Goal: Information Seeking & Learning: Find specific fact

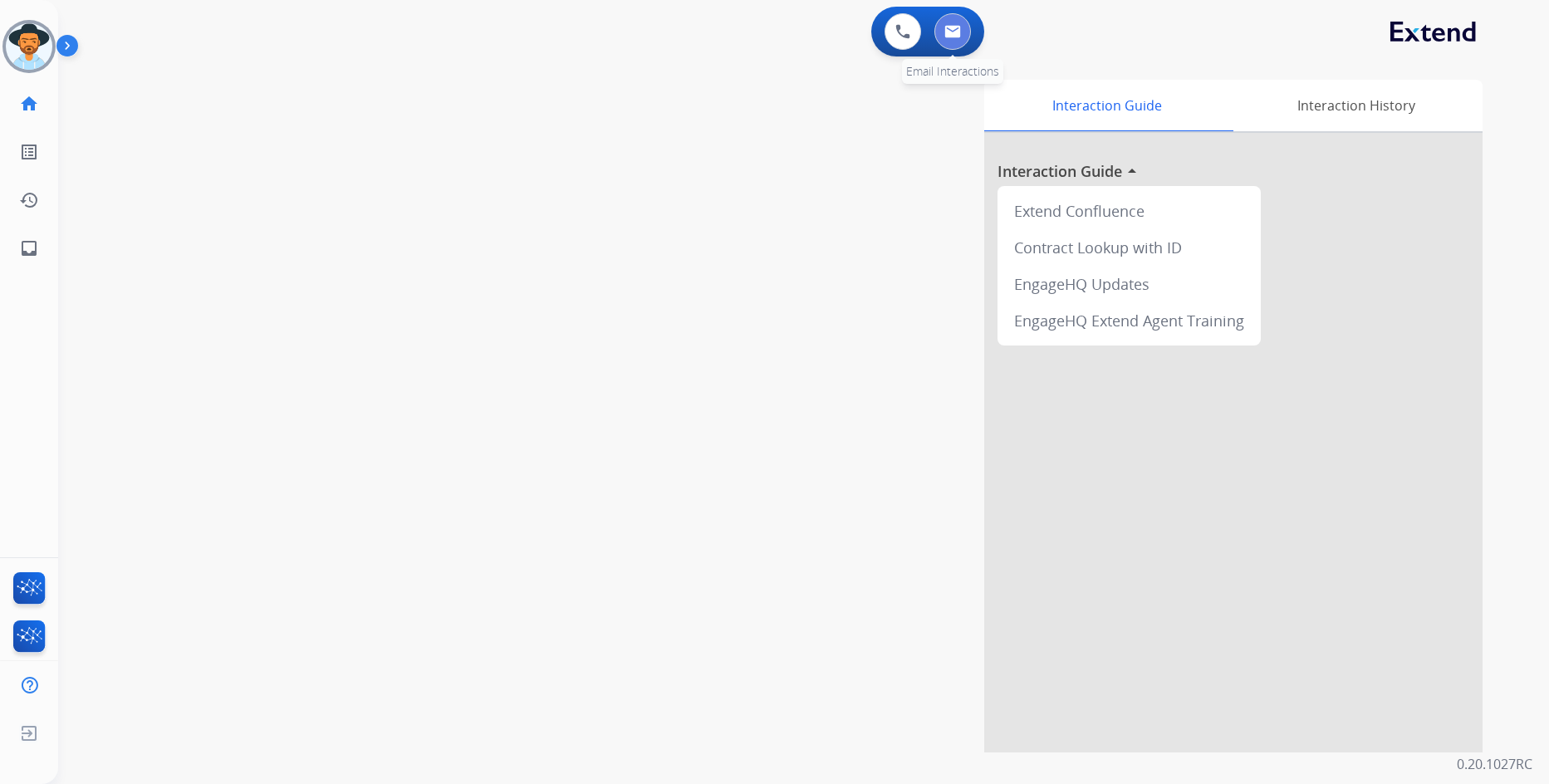
click at [956, 34] on img at bounding box center [953, 31] width 17 height 13
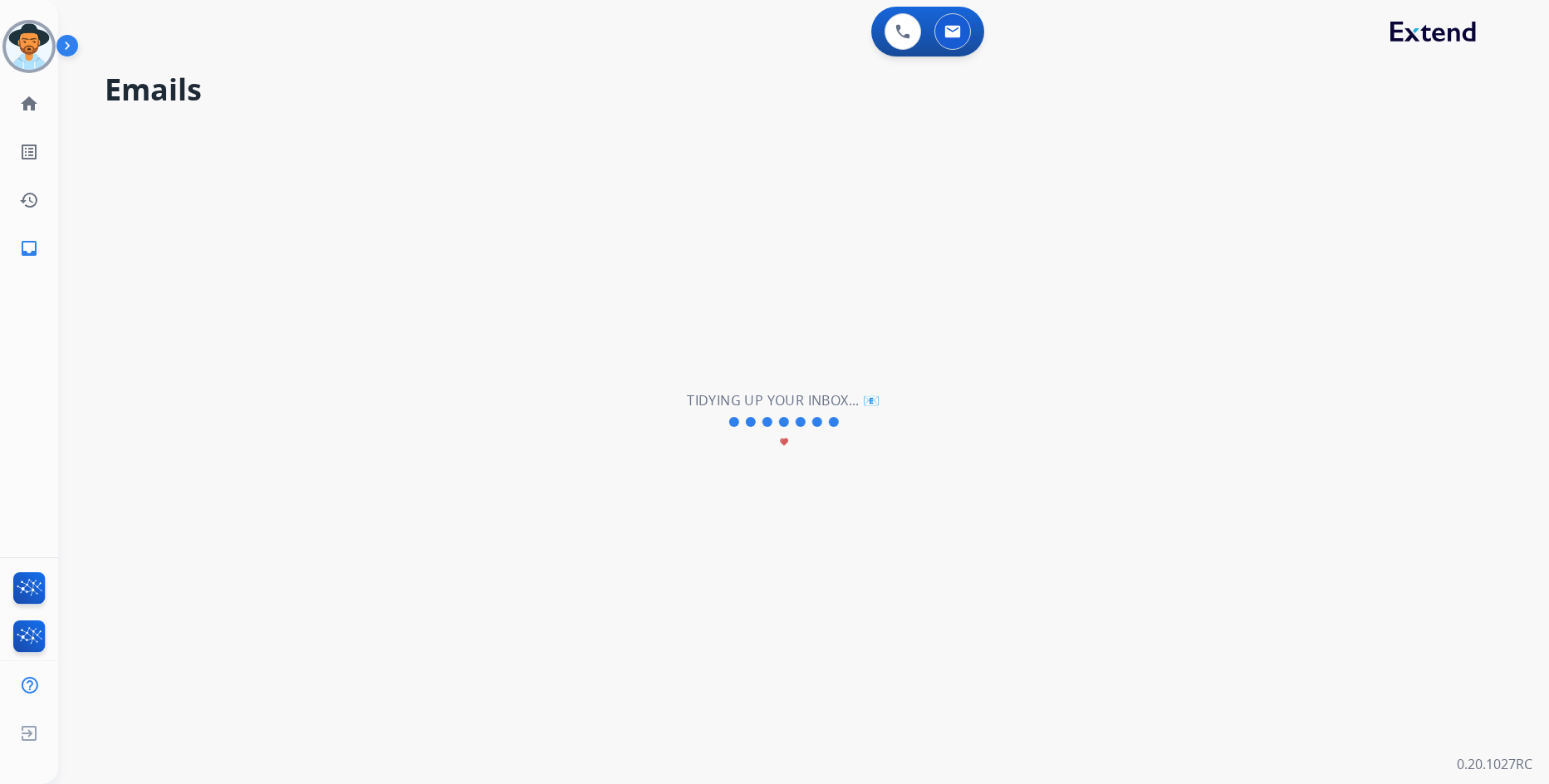
click at [386, 233] on div "**********" at bounding box center [783, 422] width 1451 height 724
click at [18, 53] on img at bounding box center [28, 46] width 46 height 46
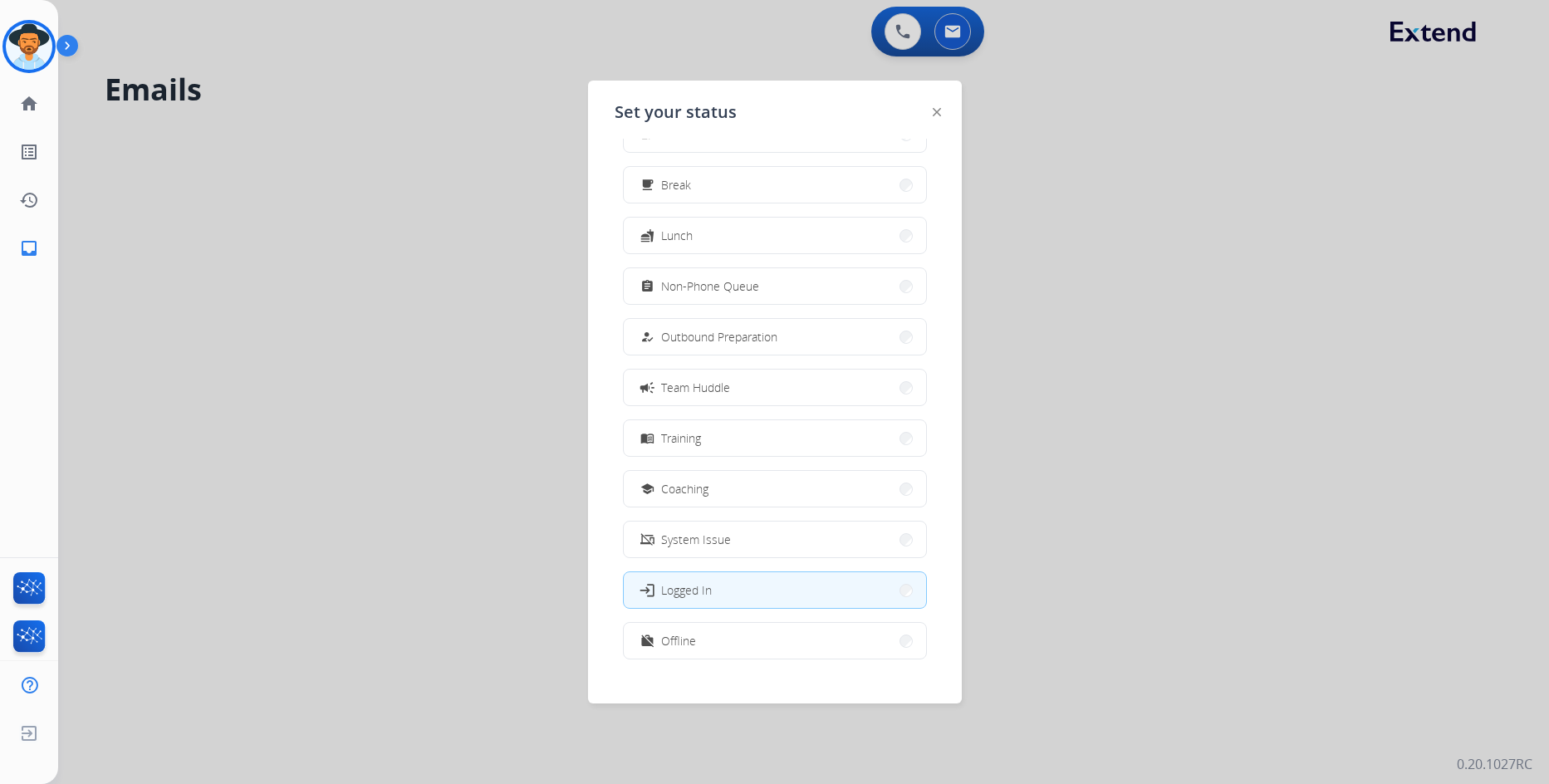
scroll to position [55, 0]
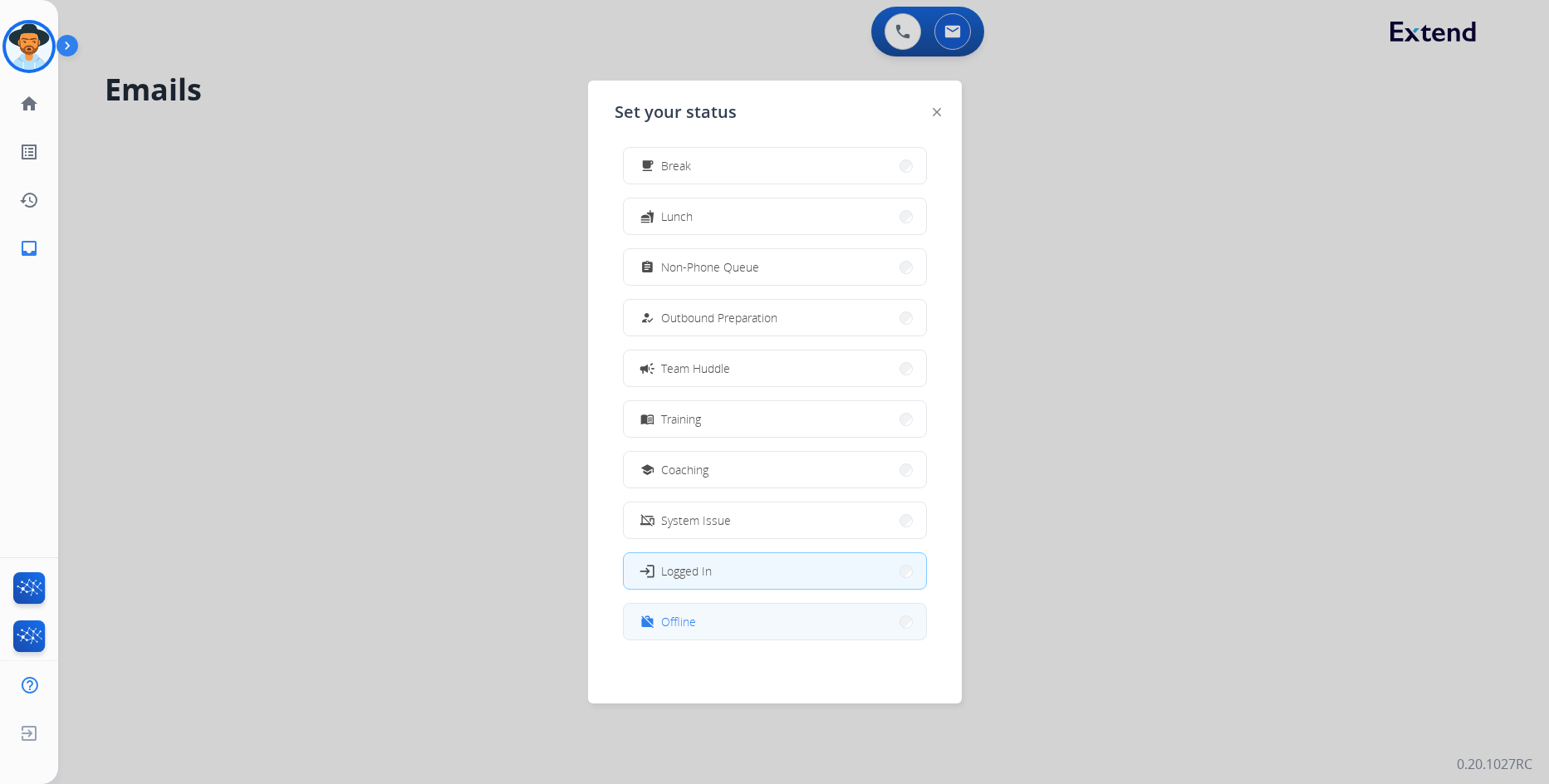
click at [767, 613] on button "work_off Offline" at bounding box center [775, 621] width 303 height 36
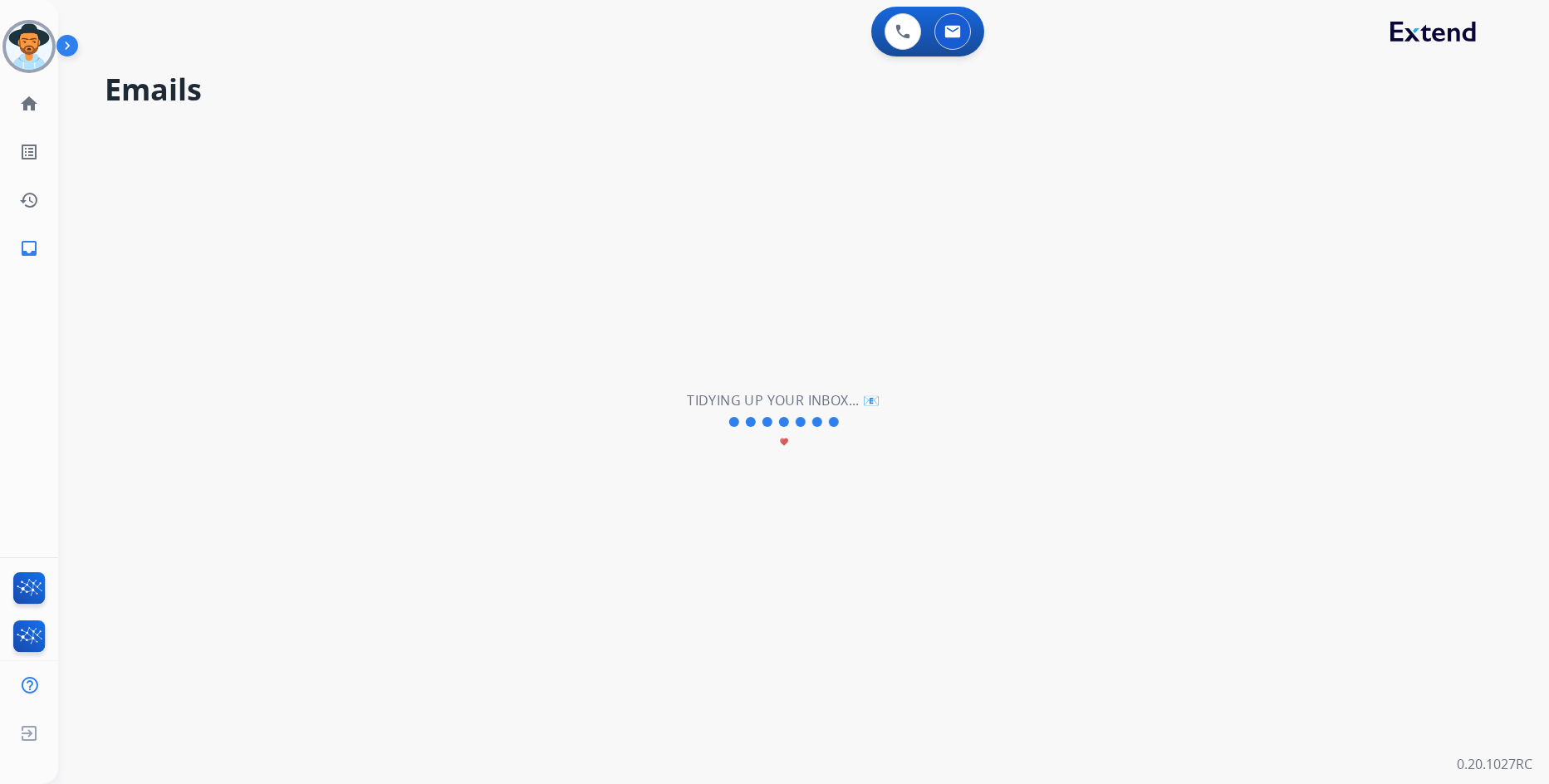
click at [272, 105] on h2 "Emails" at bounding box center [807, 89] width 1405 height 33
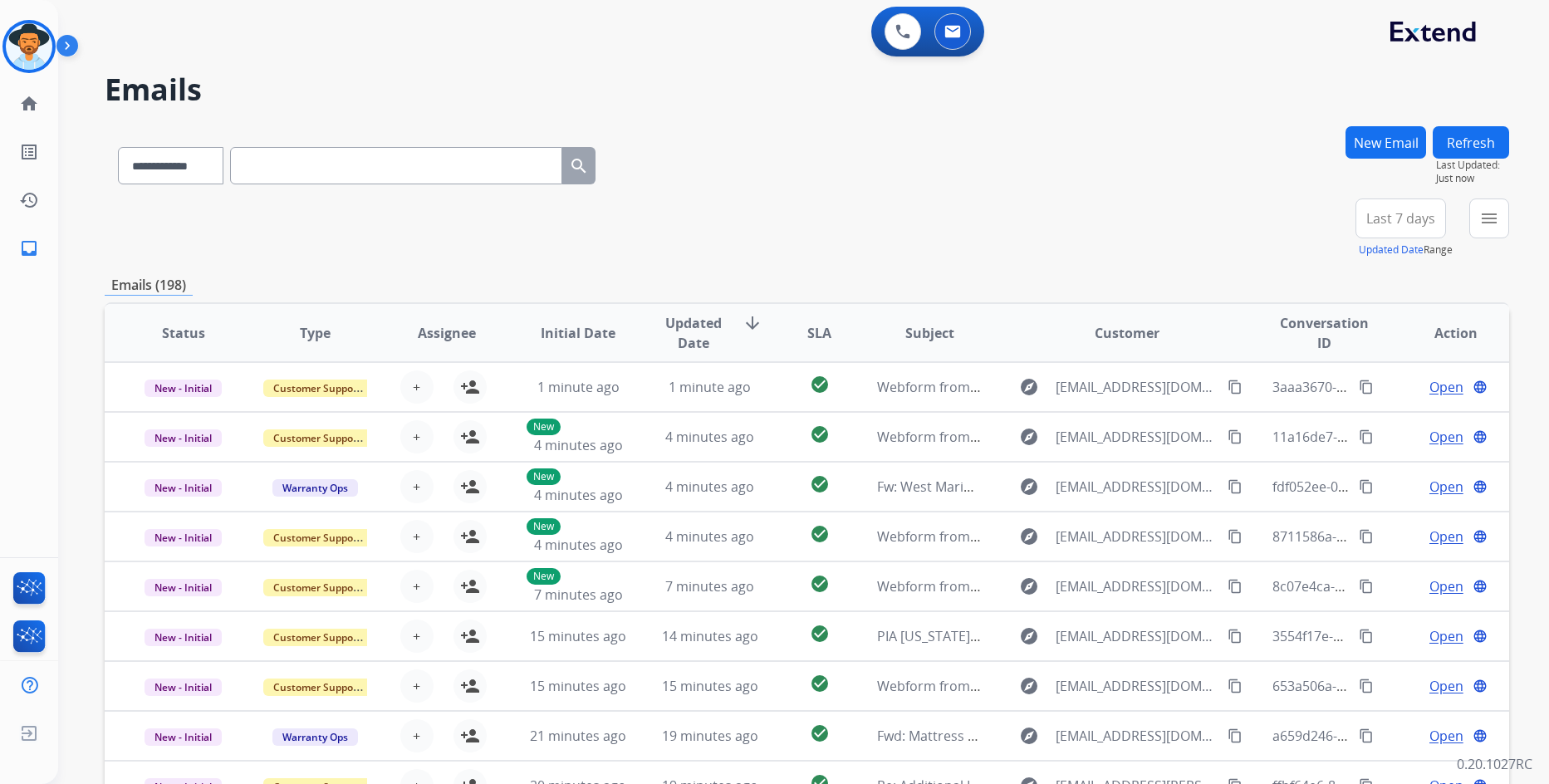
click at [354, 163] on input "text" at bounding box center [396, 165] width 332 height 38
paste input "**********"
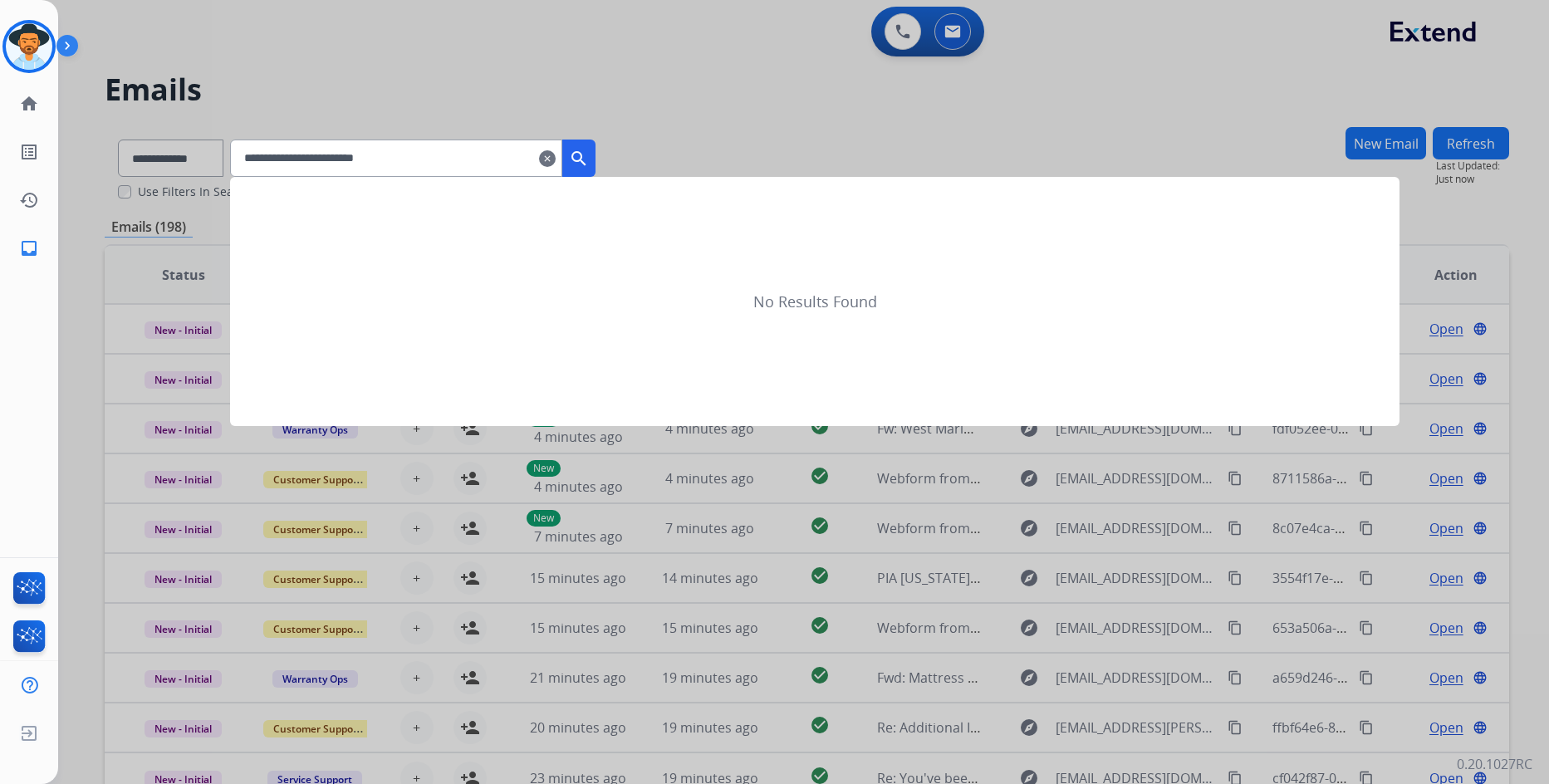
type input "**********"
click at [589, 161] on mat-icon "search" at bounding box center [578, 158] width 20 height 20
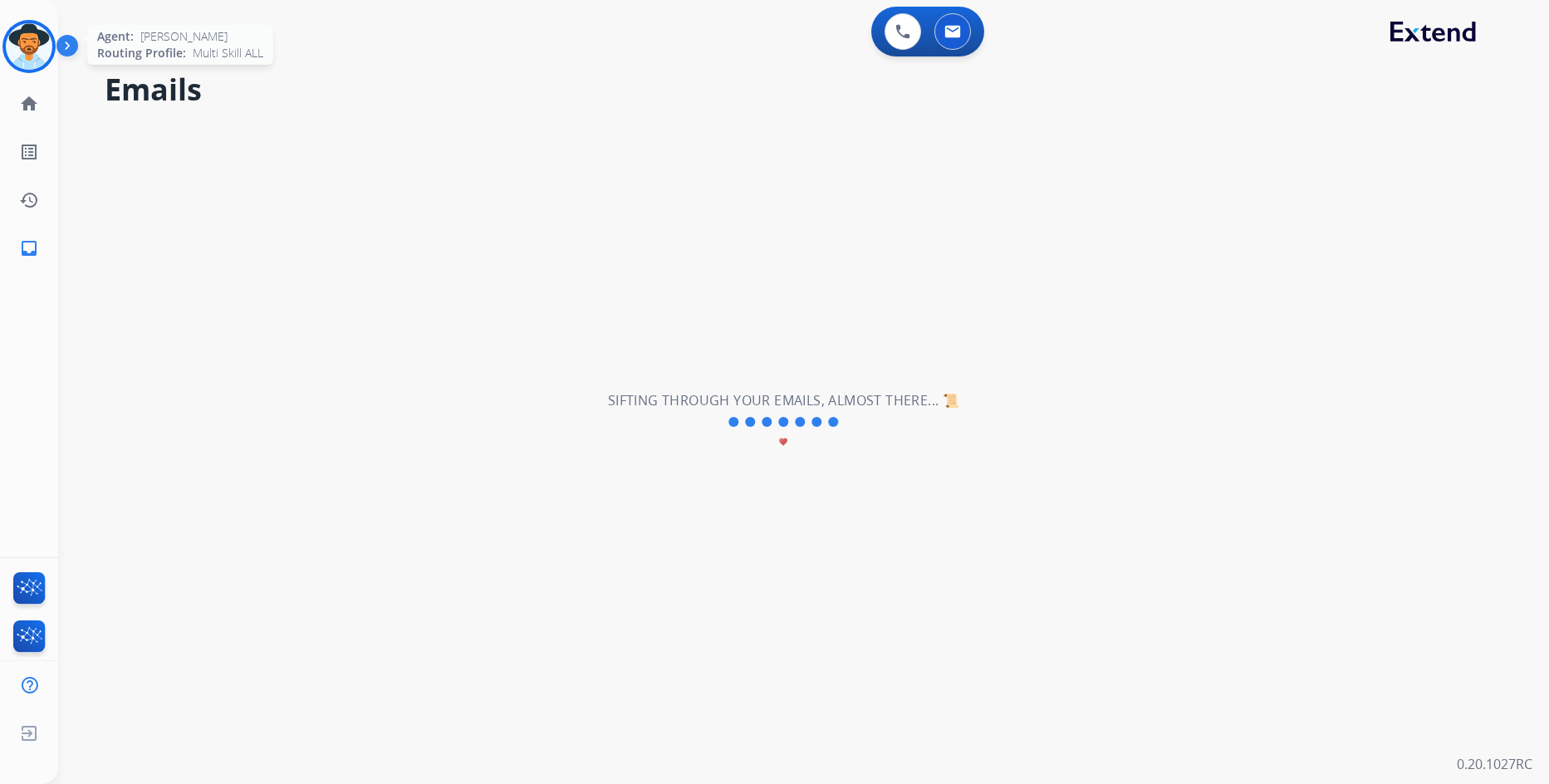
click at [46, 46] on img at bounding box center [28, 46] width 46 height 46
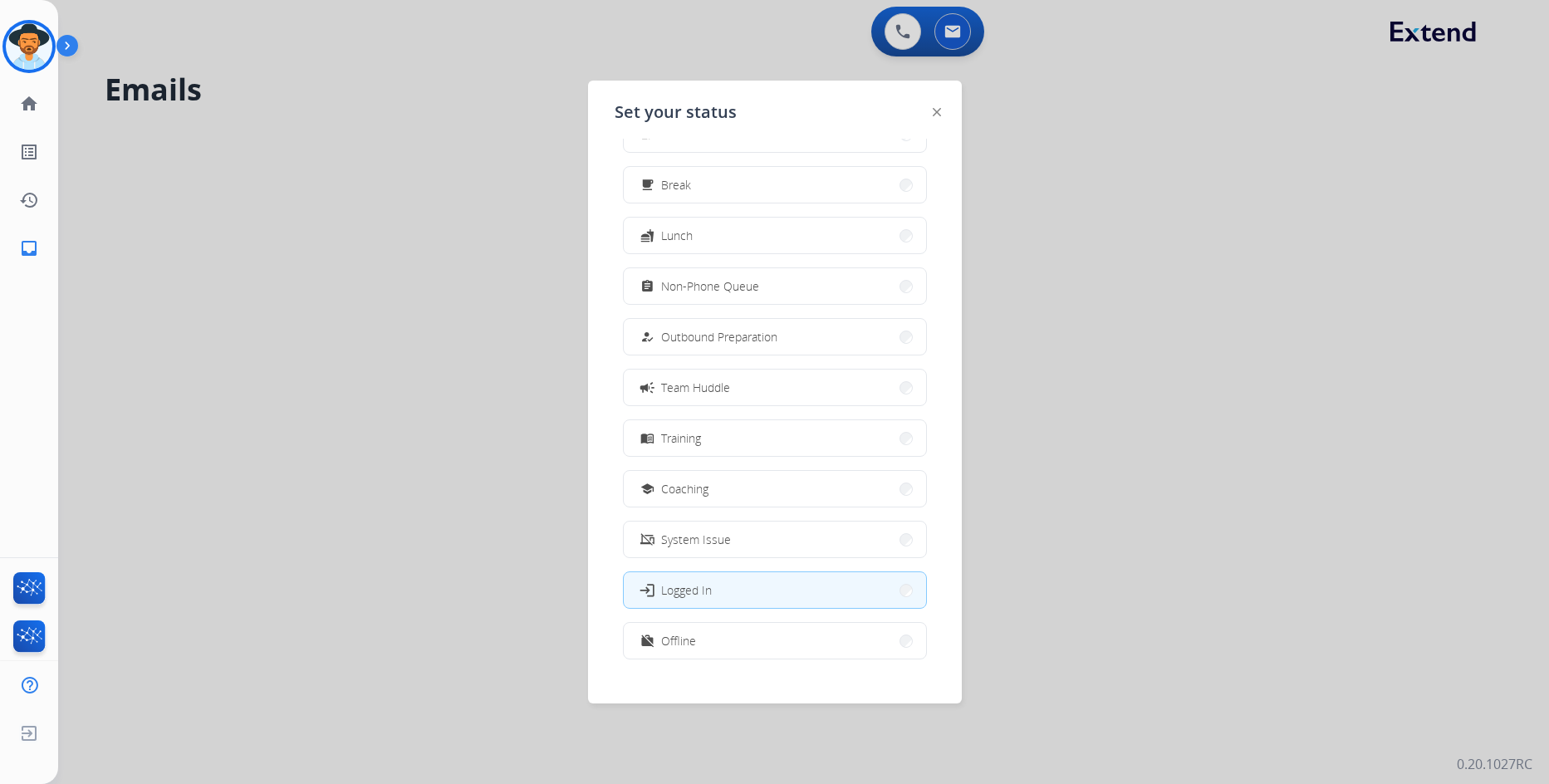
scroll to position [55, 0]
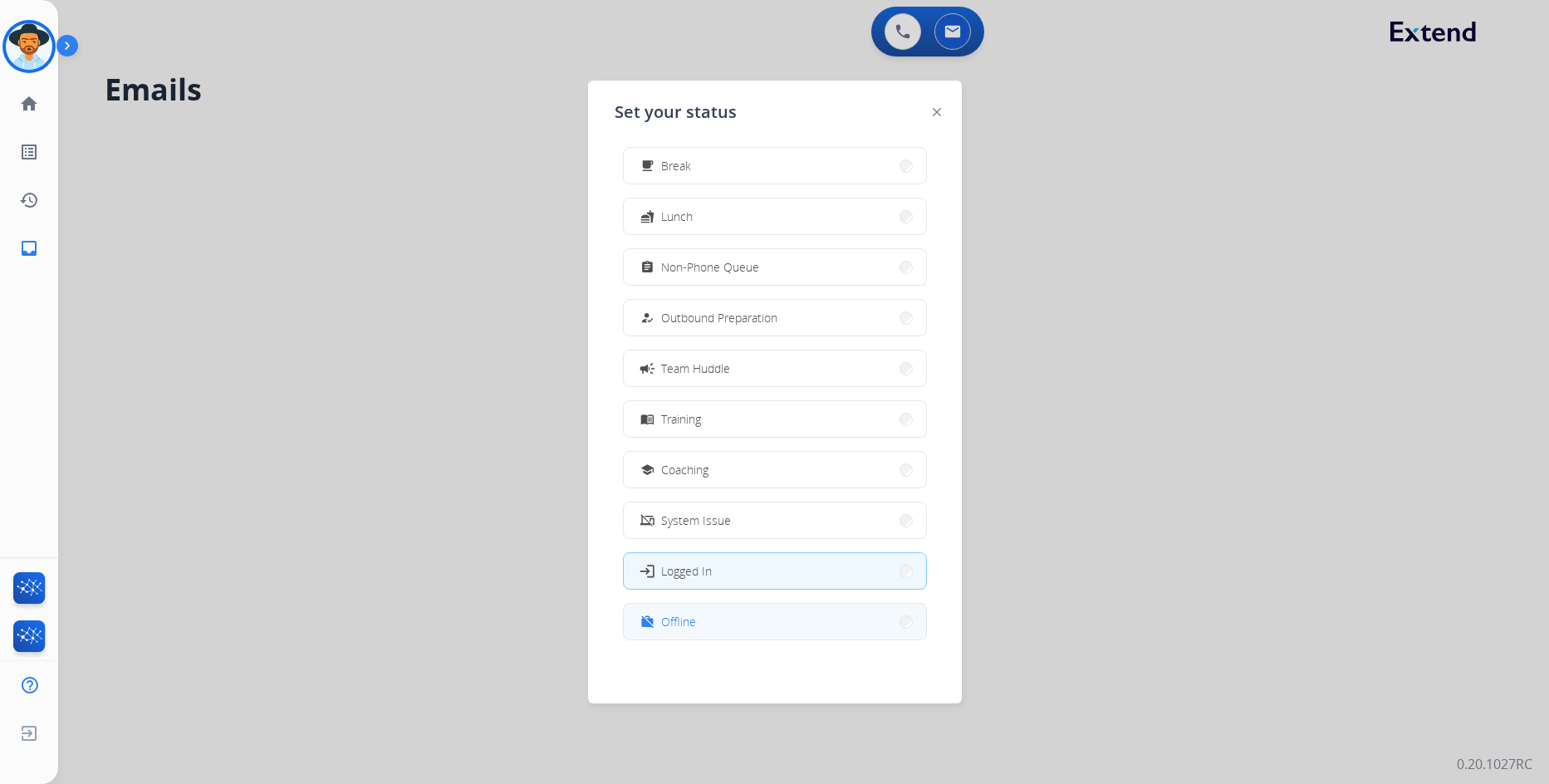
click at [732, 610] on button "work_off Offline" at bounding box center [775, 621] width 303 height 36
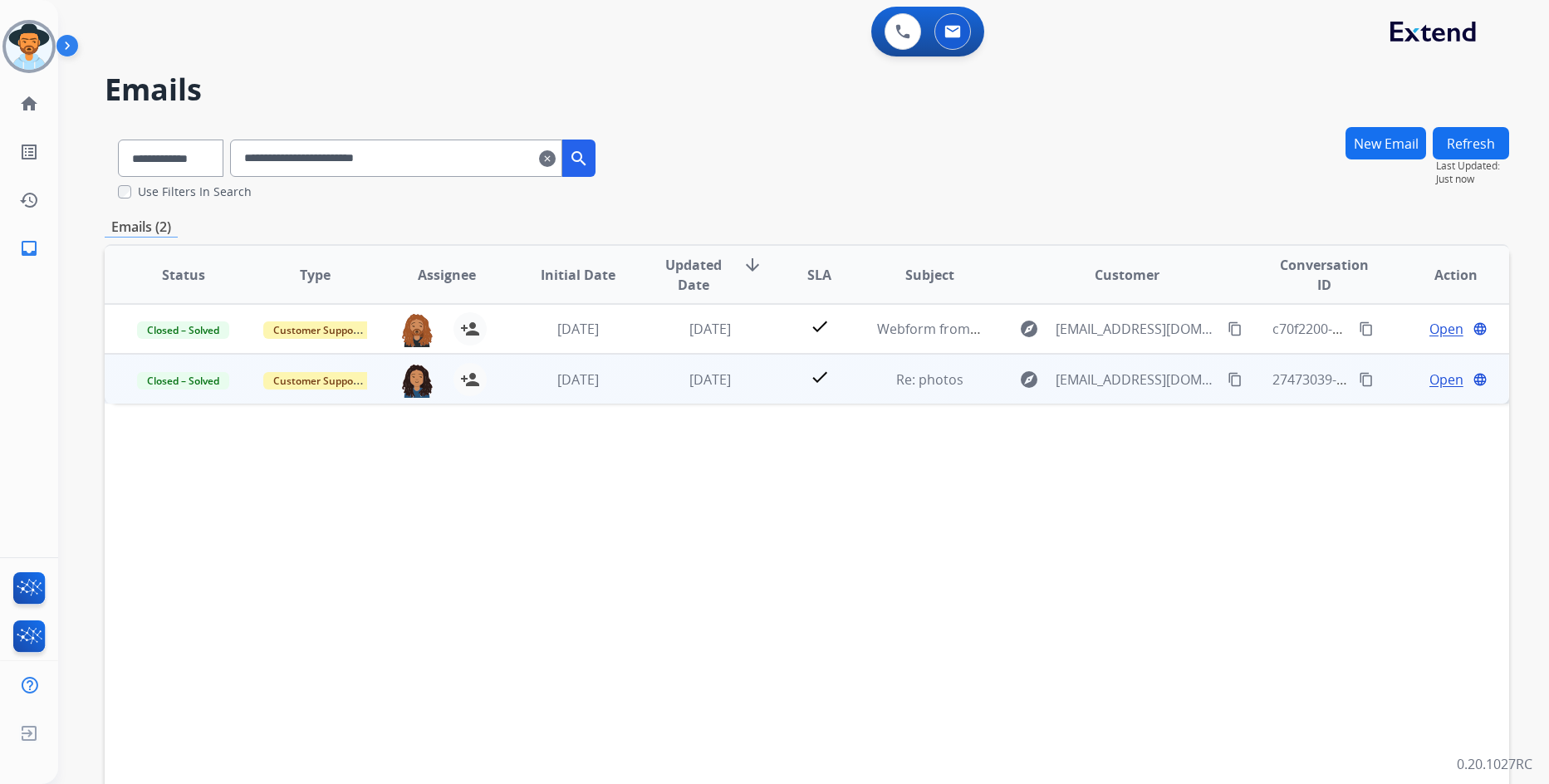
click at [1430, 380] on span "Open" at bounding box center [1446, 379] width 34 height 20
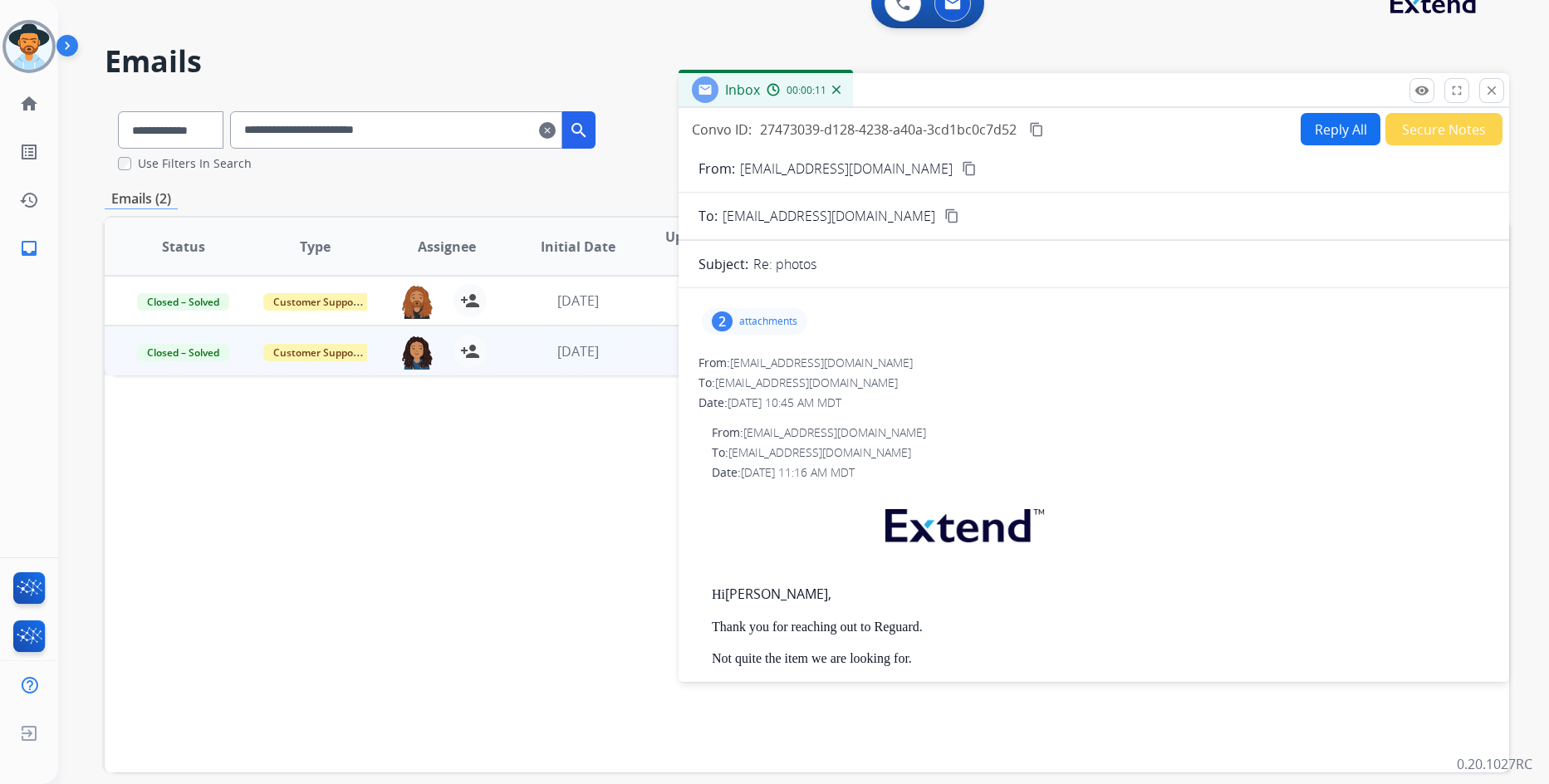
scroll to position [0, 0]
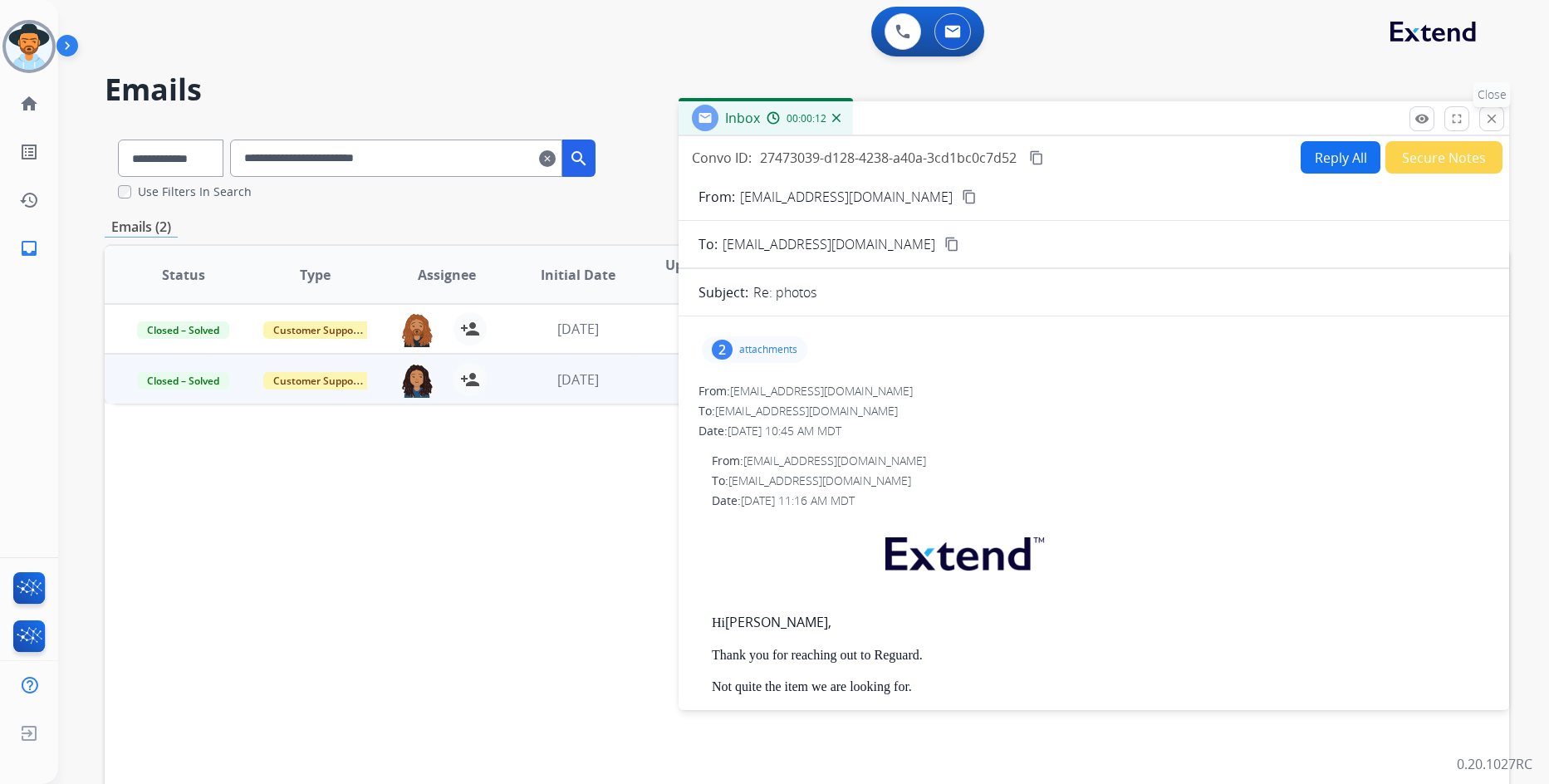
click at [1494, 121] on mat-icon "close" at bounding box center [1493, 118] width 15 height 15
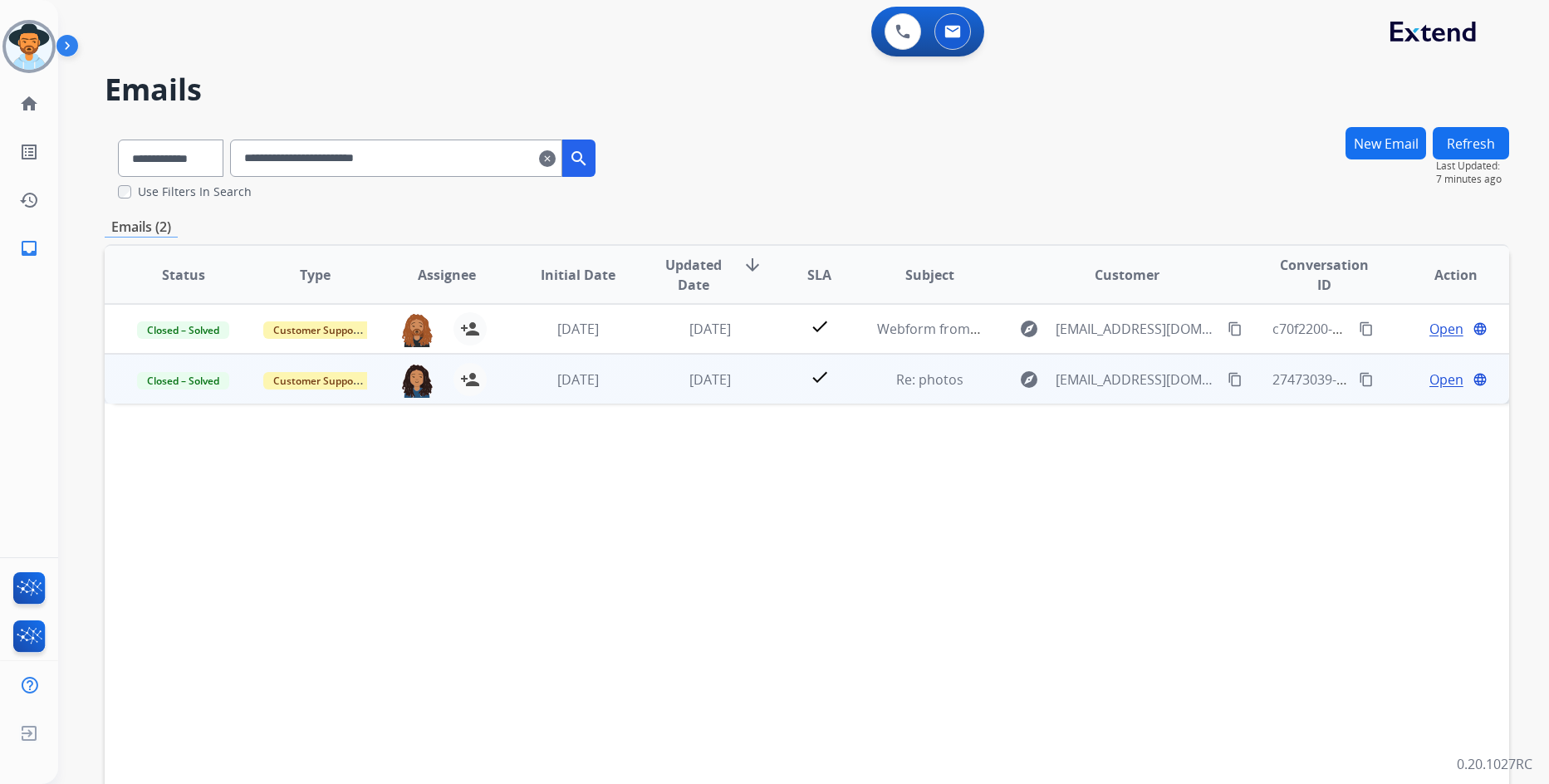
click at [1414, 381] on div "Open language" at bounding box center [1456, 379] width 104 height 20
click at [1430, 384] on span "Open" at bounding box center [1446, 378] width 34 height 20
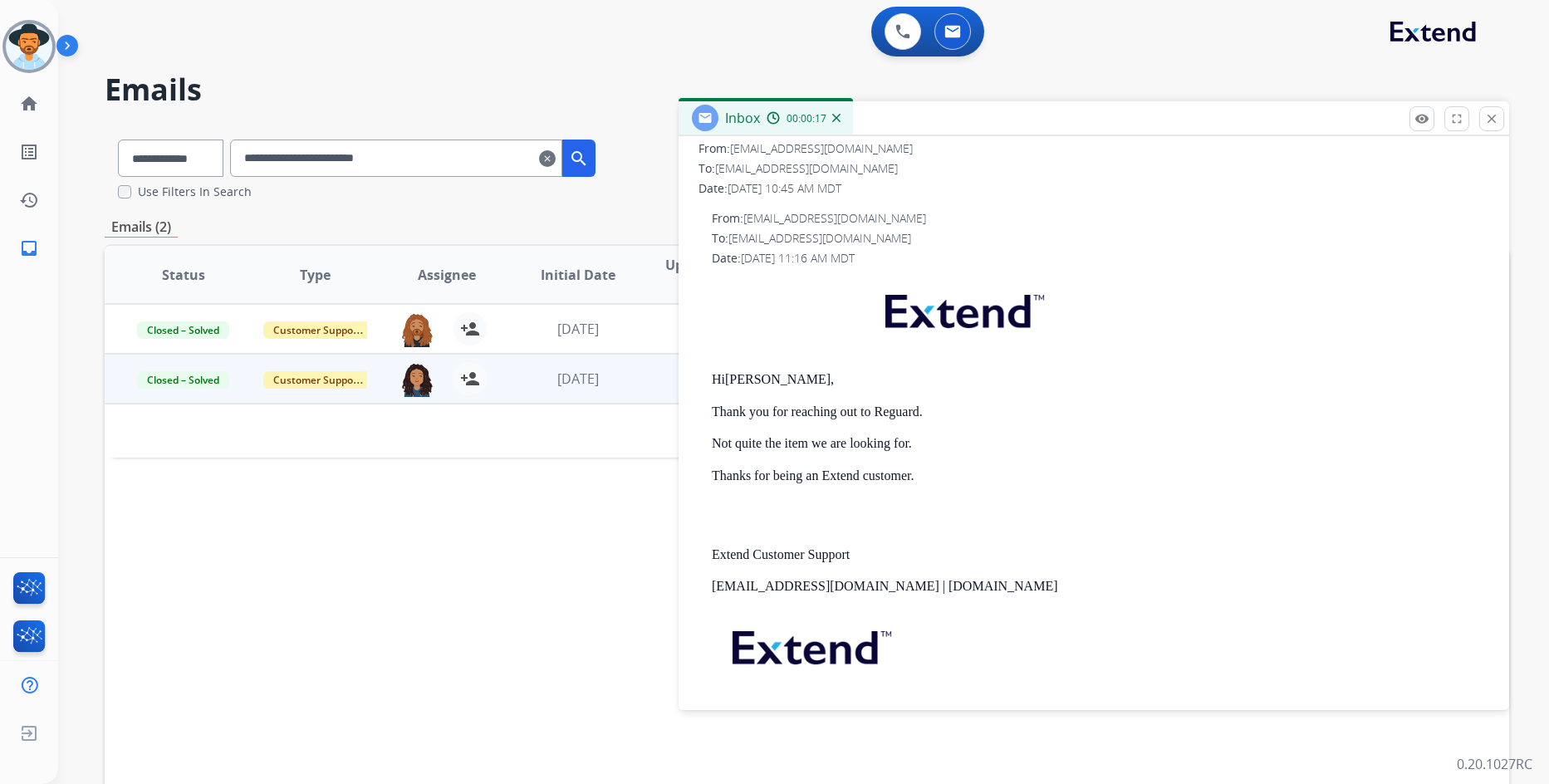
scroll to position [249, 0]
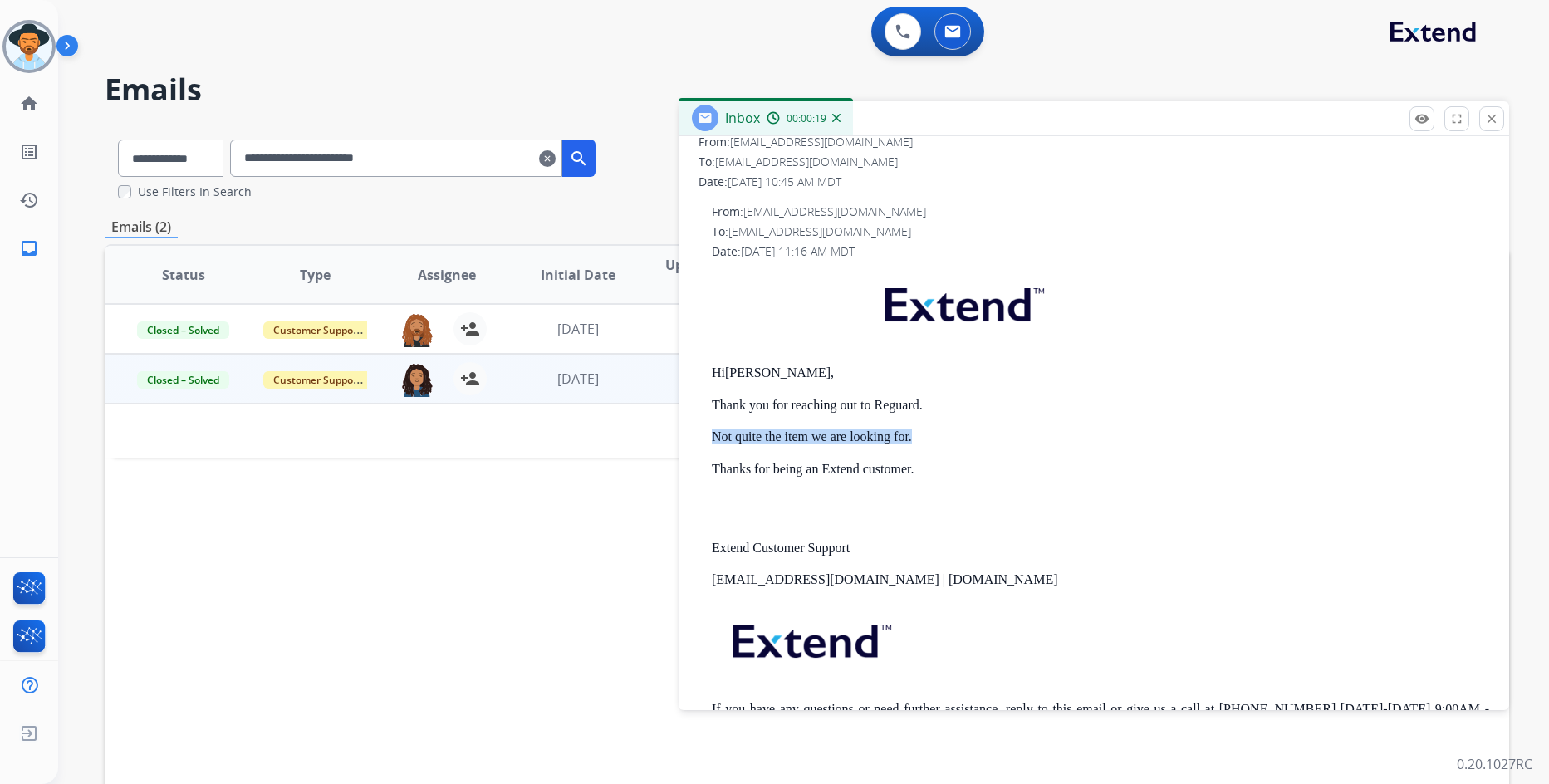
drag, startPoint x: 711, startPoint y: 438, endPoint x: 964, endPoint y: 436, distance: 253.0
click at [964, 436] on div "From: [EMAIL_ADDRESS][DOMAIN_NAME] To: [EMAIL_ADDRESS][DOMAIN_NAME] Date: [DATE…" at bounding box center [1094, 480] width 791 height 556
click at [909, 462] on div "Hi [PERSON_NAME], Thank you for reaching out to Reguard. Not quite the item we …" at bounding box center [1100, 513] width 778 height 491
drag, startPoint x: 938, startPoint y: 431, endPoint x: 715, endPoint y: 433, distance: 223.0
click at [715, 433] on p "Not quite the item we are looking for." at bounding box center [1100, 437] width 778 height 15
